Goal: Browse casually

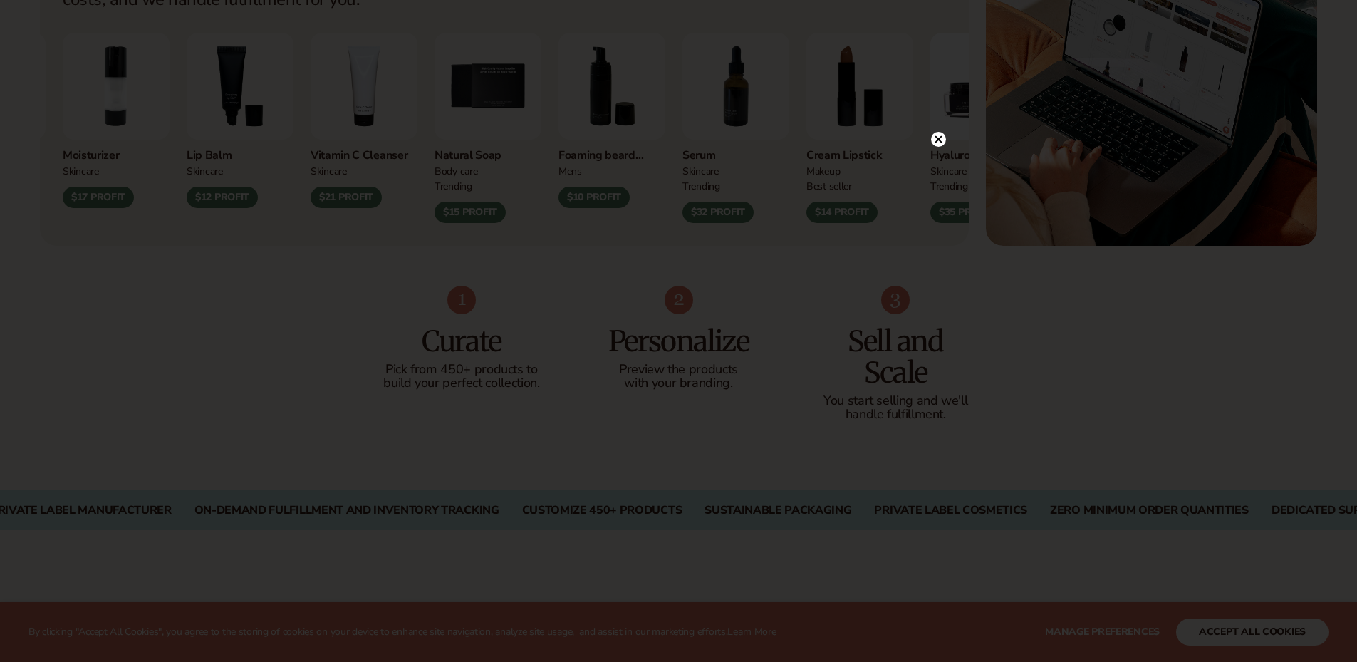
scroll to position [712, 0]
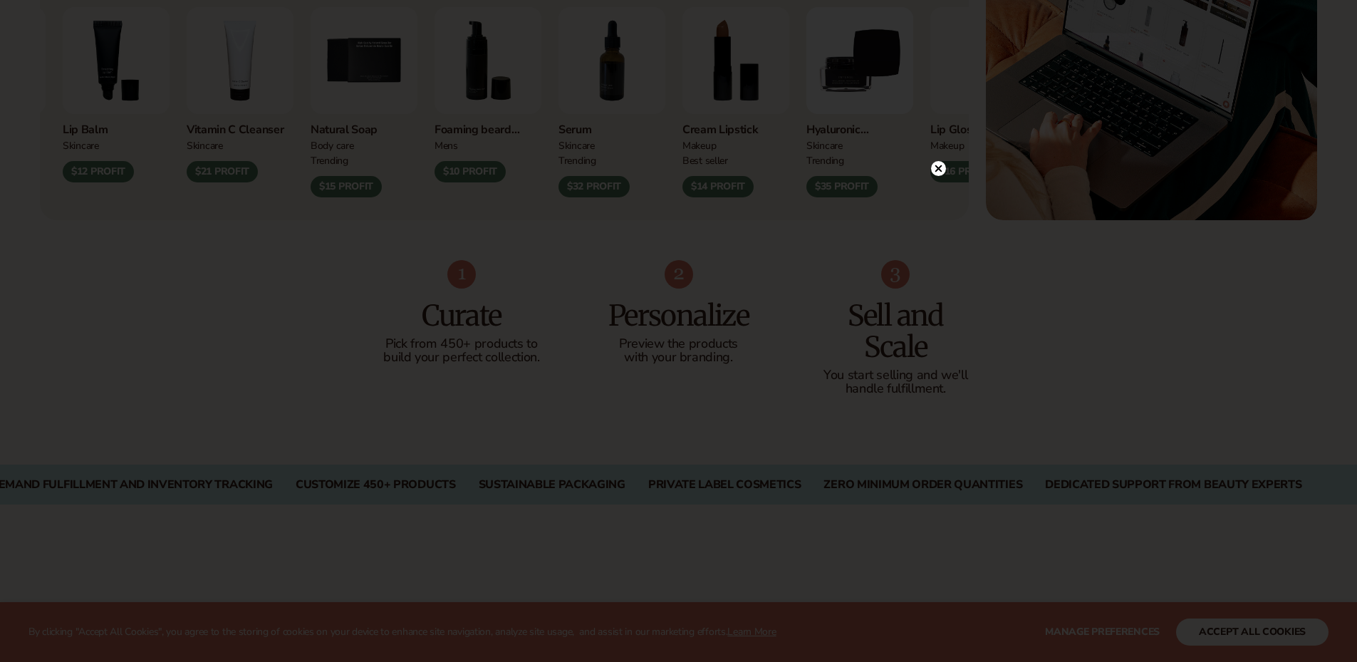
click at [942, 173] on circle at bounding box center [938, 168] width 15 height 15
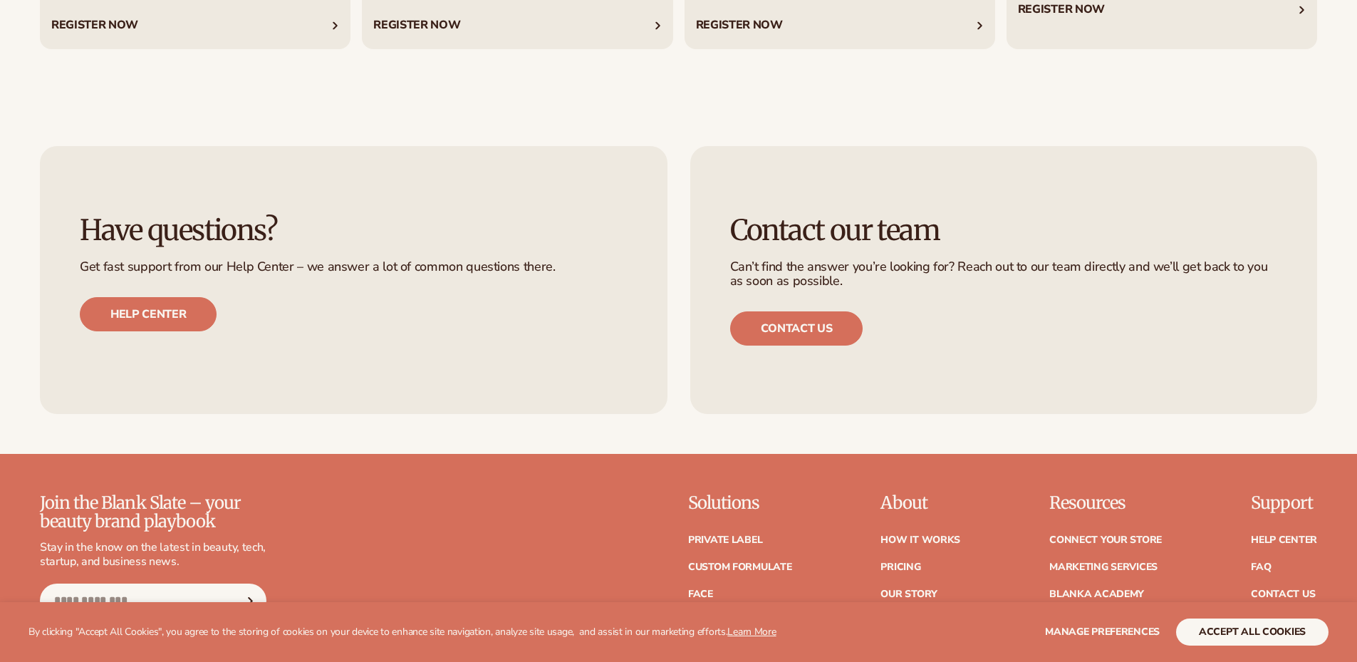
scroll to position [6410, 0]
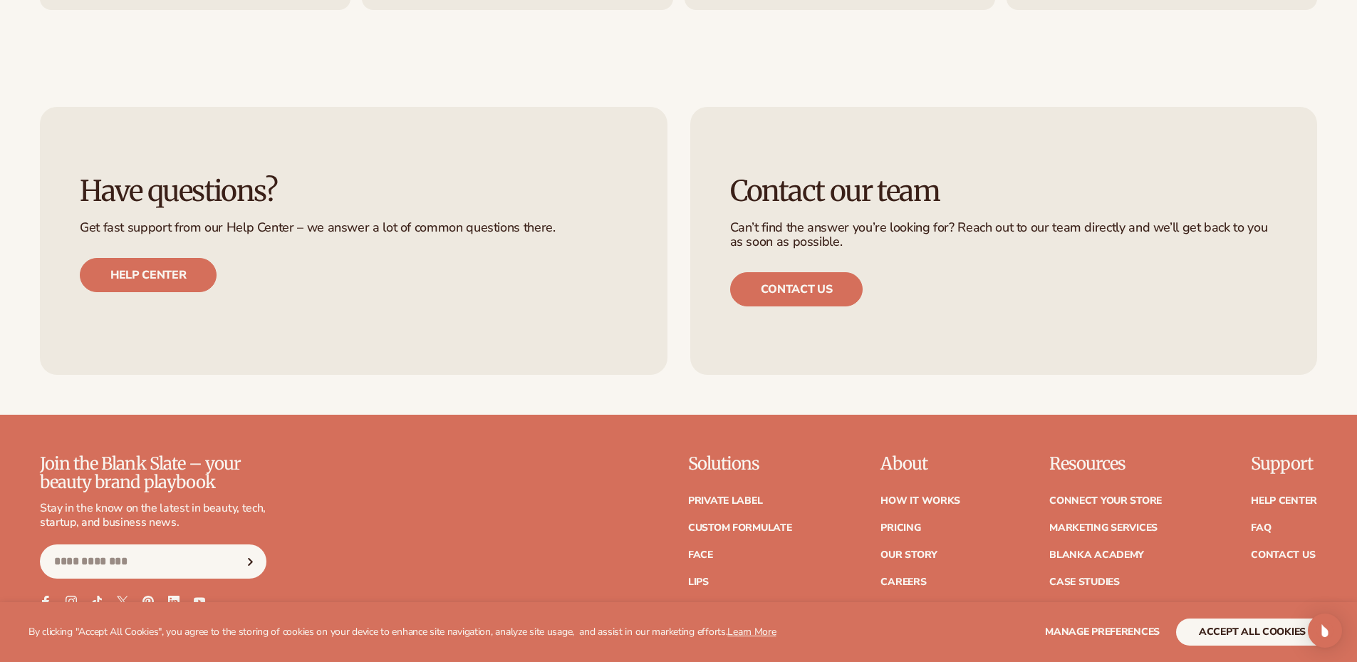
scroll to position [6767, 0]
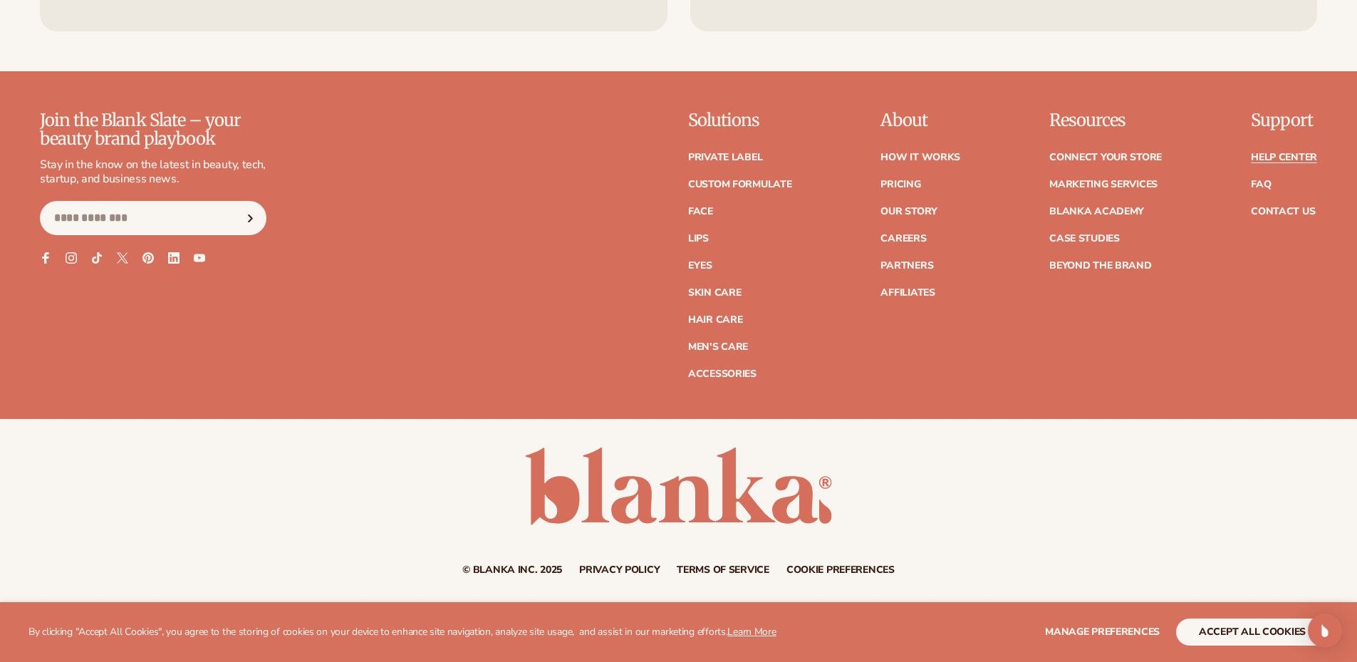
drag, startPoint x: 1276, startPoint y: 148, endPoint x: 1283, endPoint y: 153, distance: 8.7
